Goal: Information Seeking & Learning: Learn about a topic

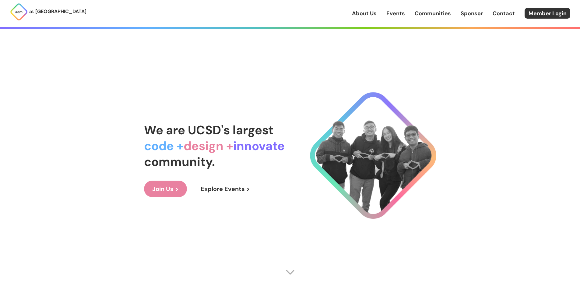
click at [174, 186] on link "Join Us >" at bounding box center [165, 188] width 43 height 16
click at [246, 188] on link "Explore Events >" at bounding box center [226, 188] width 66 height 16
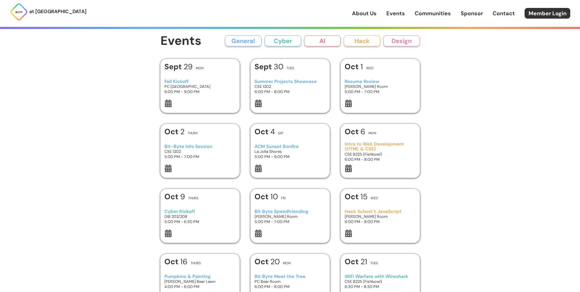
click at [186, 81] on h3 "Fall Kickoff" at bounding box center [199, 81] width 71 height 5
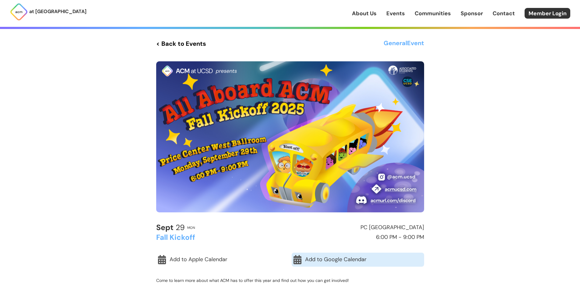
click at [309, 258] on link "Add to Google Calendar" at bounding box center [358, 259] width 133 height 14
click at [171, 41] on link "< Back to Events" at bounding box center [181, 43] width 50 height 11
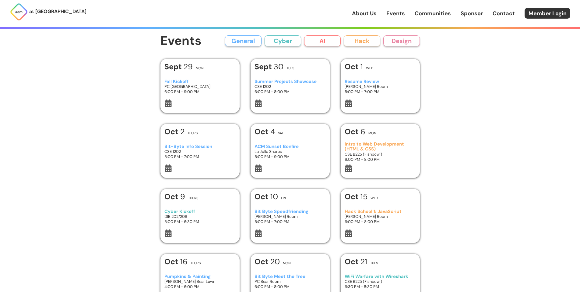
click at [292, 81] on h3 "Summer Projects Showcase" at bounding box center [290, 81] width 71 height 5
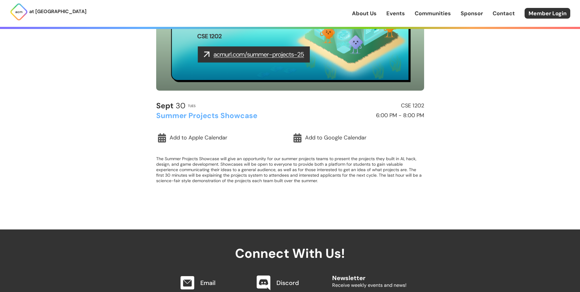
scroll to position [122, 0]
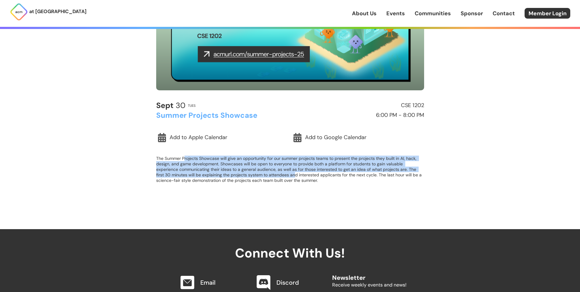
drag, startPoint x: 191, startPoint y: 157, endPoint x: 286, endPoint y: 174, distance: 96.8
click at [286, 174] on p "The Summer Projects Showcase will give an opportunity for our summer projects t…" at bounding box center [290, 168] width 268 height 27
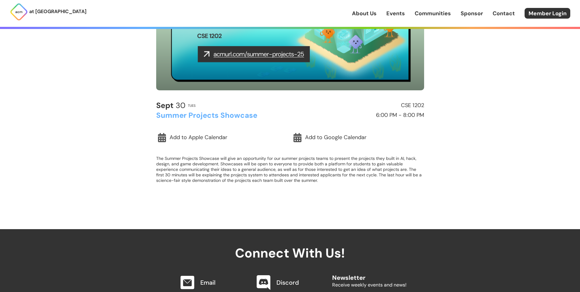
click at [286, 180] on p "The Summer Projects Showcase will give an opportunity for our summer projects t…" at bounding box center [290, 168] width 268 height 27
drag, startPoint x: 233, startPoint y: 175, endPoint x: 364, endPoint y: 175, distance: 131.6
click at [364, 175] on p "The Summer Projects Showcase will give an opportunity for our summer projects t…" at bounding box center [290, 168] width 268 height 27
drag, startPoint x: 383, startPoint y: 175, endPoint x: 282, endPoint y: 180, distance: 101.6
click at [268, 182] on p "The Summer Projects Showcase will give an opportunity for our summer projects t…" at bounding box center [290, 168] width 268 height 27
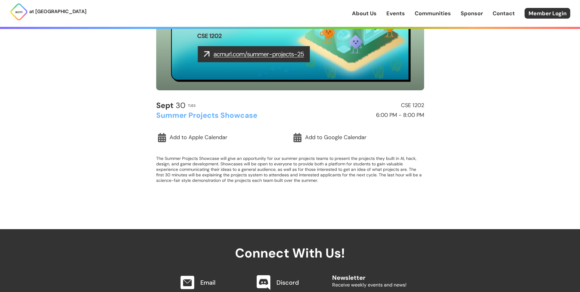
click at [283, 180] on p "The Summer Projects Showcase will give an opportunity for our summer projects t…" at bounding box center [290, 168] width 268 height 27
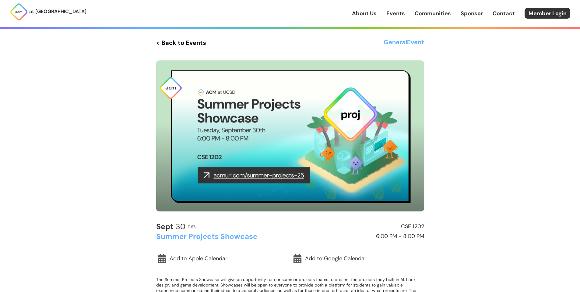
scroll to position [0, 0]
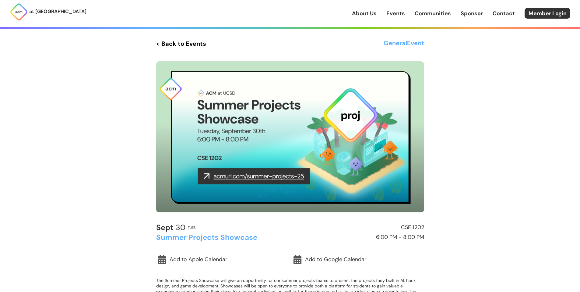
click at [173, 46] on link "< Back to Events" at bounding box center [181, 43] width 50 height 11
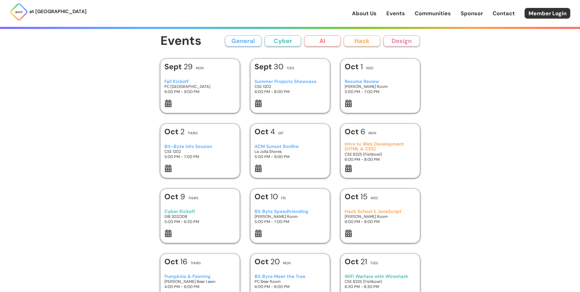
click at [179, 83] on h3 "Fall Kickoff" at bounding box center [199, 81] width 71 height 5
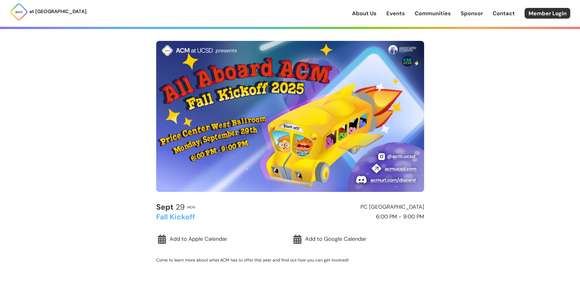
scroll to position [152, 0]
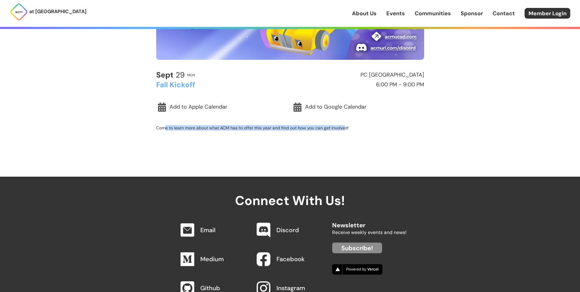
drag, startPoint x: 185, startPoint y: 128, endPoint x: 344, endPoint y: 131, distance: 158.7
click at [344, 131] on div "[DATE] Mon PC West Ballroom Fall Kickoff 6:00 PM - 9:00 PM Add to Apple Calenda…" at bounding box center [290, 105] width 268 height 68
click at [341, 146] on div "< Back to Events General Event [DATE] Mon PC [GEOGRAPHIC_DATA] Fall Kickoff 6:0…" at bounding box center [290, 12] width 292 height 329
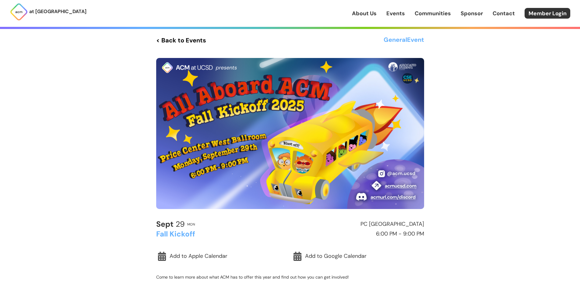
scroll to position [0, 0]
